Goal: Browse casually

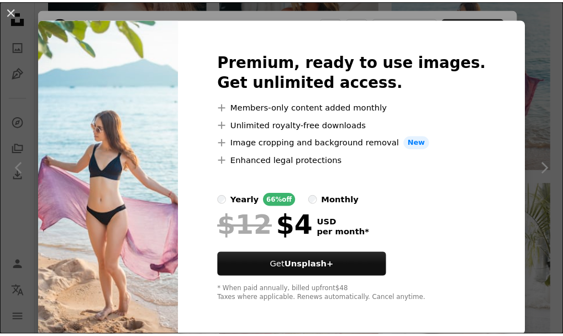
scroll to position [19, 0]
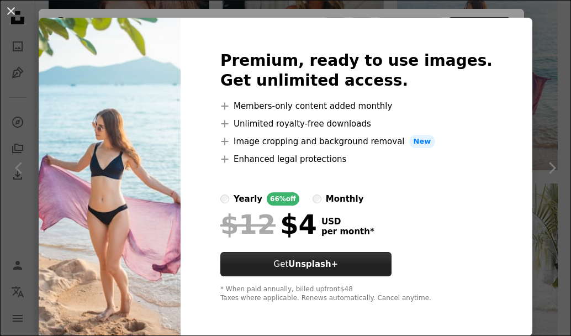
click at [338, 269] on strong "Unsplash+" at bounding box center [313, 264] width 50 height 10
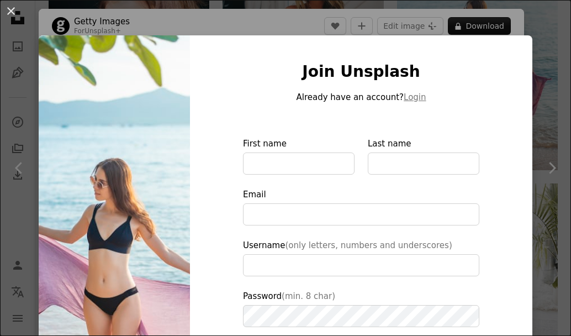
type input "**********"
click at [13, 10] on button "An X shape" at bounding box center [10, 10] width 13 height 13
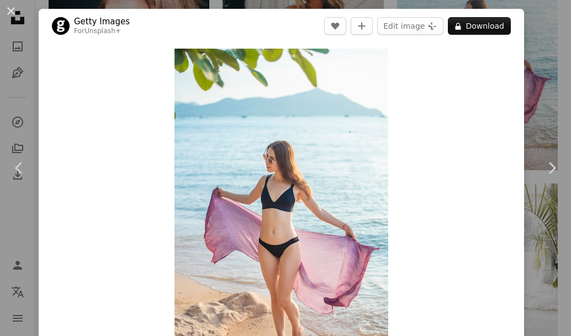
click at [21, 49] on div "An X shape Chevron left Chevron right Getty Images For Unsplash+ A heart A plus…" at bounding box center [285, 168] width 571 height 336
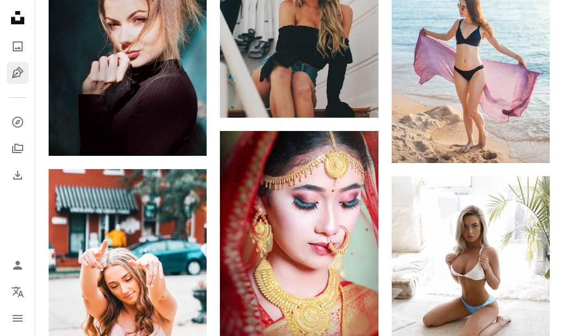
click at [12, 70] on icon "Pen Tool" at bounding box center [17, 72] width 13 height 13
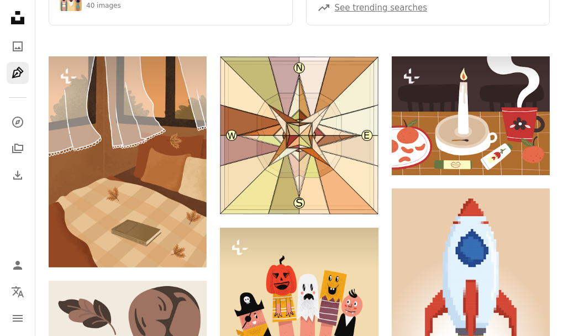
scroll to position [221, 0]
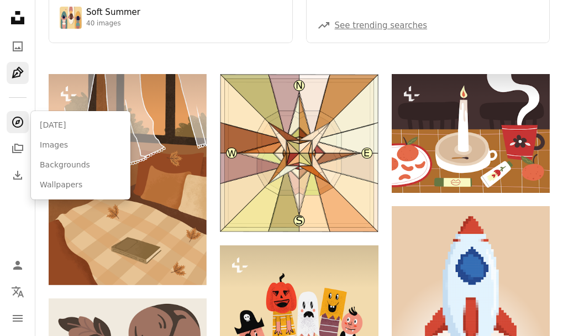
click at [14, 124] on icon "A compass" at bounding box center [17, 122] width 13 height 13
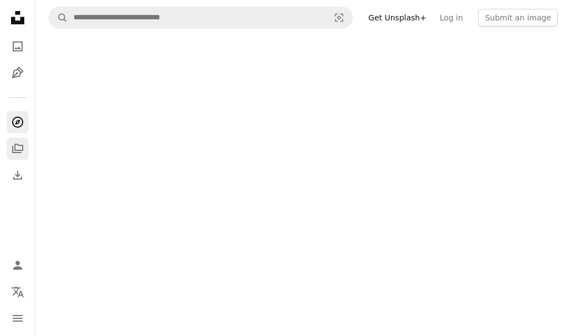
click at [14, 149] on icon "Collections" at bounding box center [17, 148] width 11 height 9
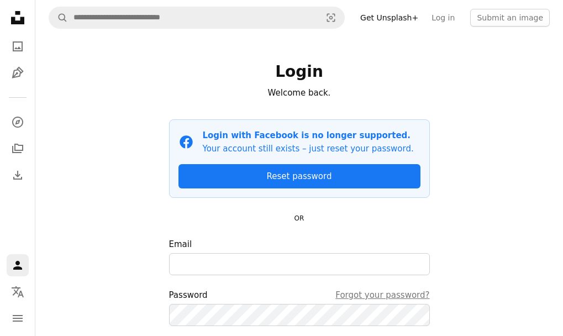
click at [12, 266] on icon "Person" at bounding box center [17, 265] width 13 height 13
click at [16, 266] on icon "Person" at bounding box center [17, 265] width 13 height 13
click at [14, 20] on icon at bounding box center [17, 17] width 13 height 13
